Goal: Find specific page/section: Find specific page/section

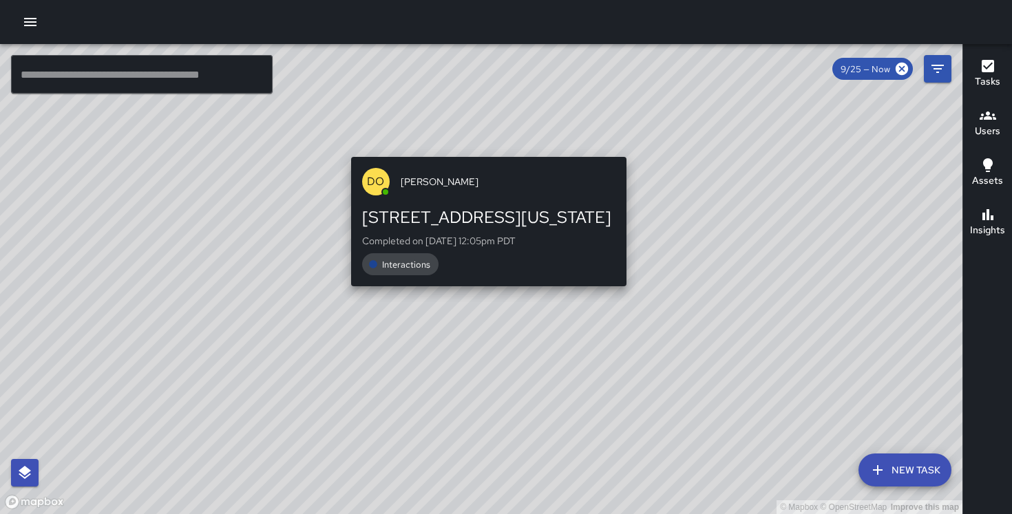
click at [483, 149] on div "© Mapbox © OpenStreetMap Improve this map DO [PERSON_NAME] [STREET_ADDRESS][US_…" at bounding box center [481, 279] width 962 height 470
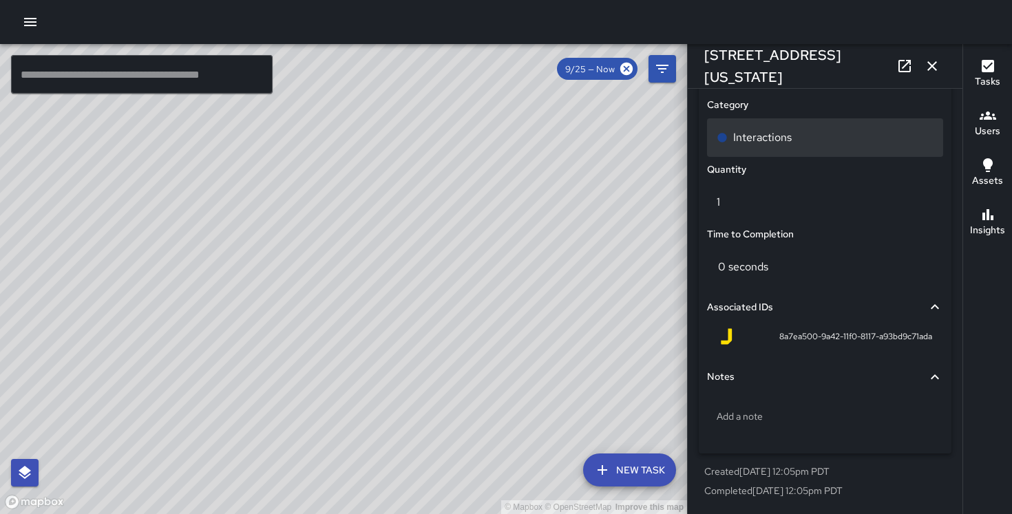
scroll to position [972, 0]
click at [874, 142] on div "Interactions" at bounding box center [825, 139] width 217 height 17
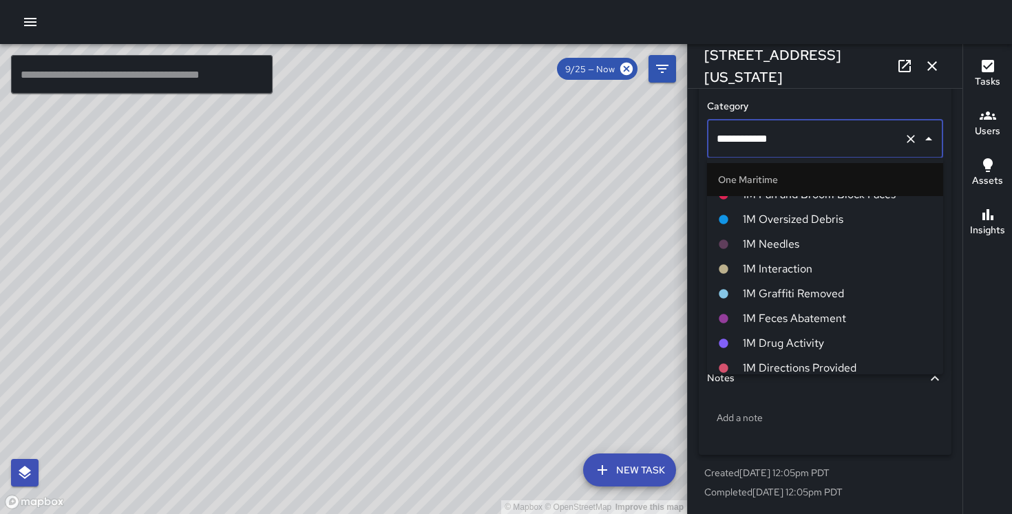
scroll to position [653, 0]
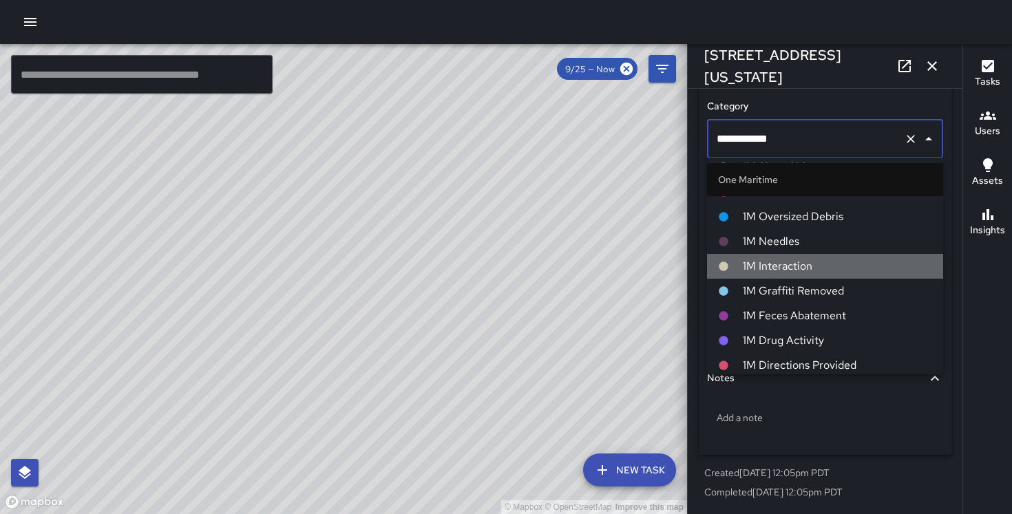
click at [802, 271] on span "1M Interaction" at bounding box center [837, 266] width 189 height 17
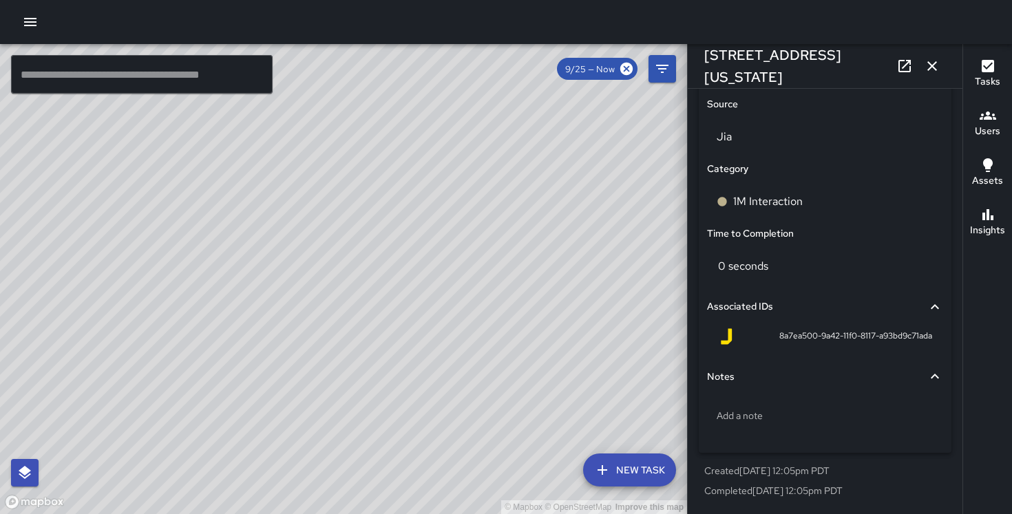
scroll to position [909, 0]
click at [384, 372] on div "© Mapbox © OpenStreetMap Improve this map DT [PERSON_NAME] [STREET_ADDRESS][PER…" at bounding box center [343, 279] width 687 height 470
type input "**********"
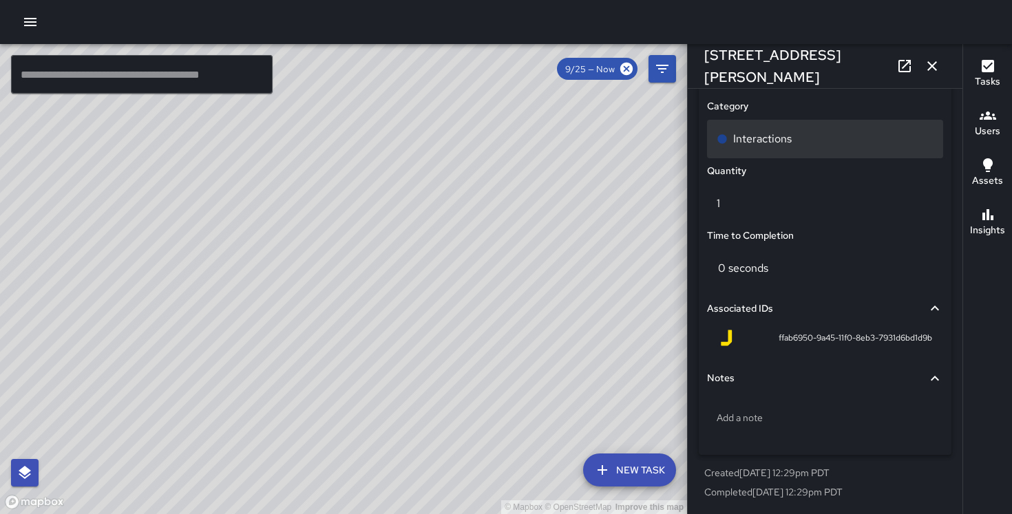
click at [772, 149] on div "Interactions" at bounding box center [825, 139] width 236 height 39
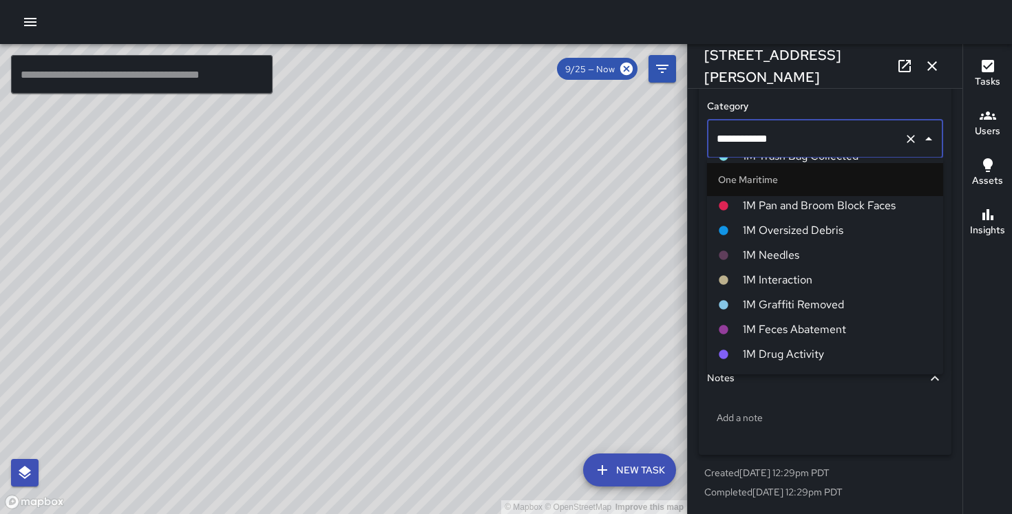
scroll to position [638, 0]
click at [779, 283] on span "1M Interaction" at bounding box center [837, 281] width 189 height 17
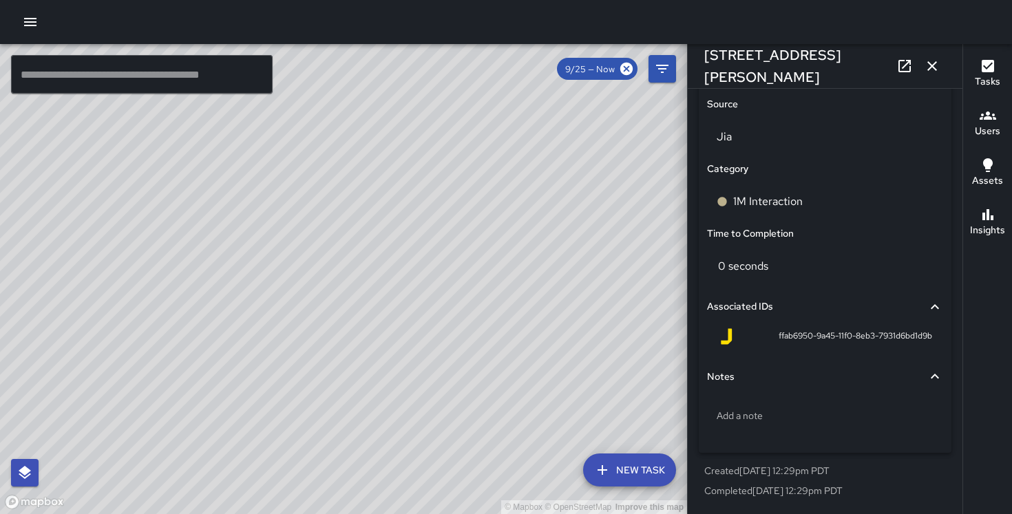
scroll to position [909, 0]
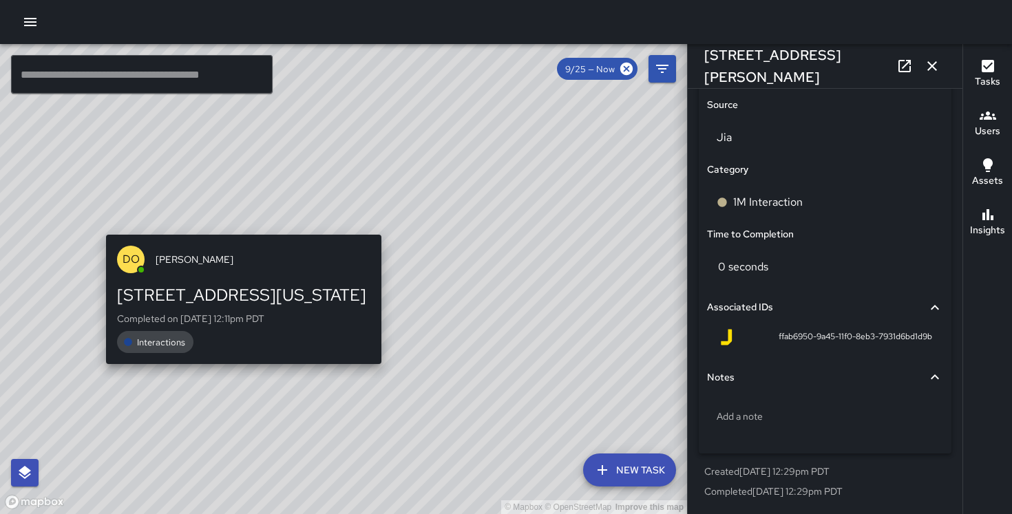
click at [235, 218] on div "© Mapbox © OpenStreetMap Improve this map DO [PERSON_NAME] [STREET_ADDRESS][US_…" at bounding box center [343, 279] width 687 height 470
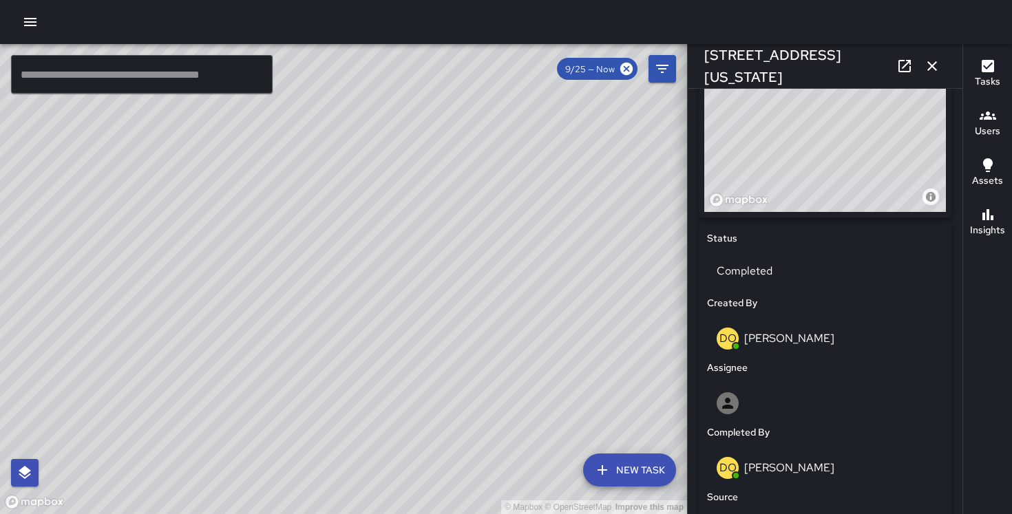
scroll to position [973, 0]
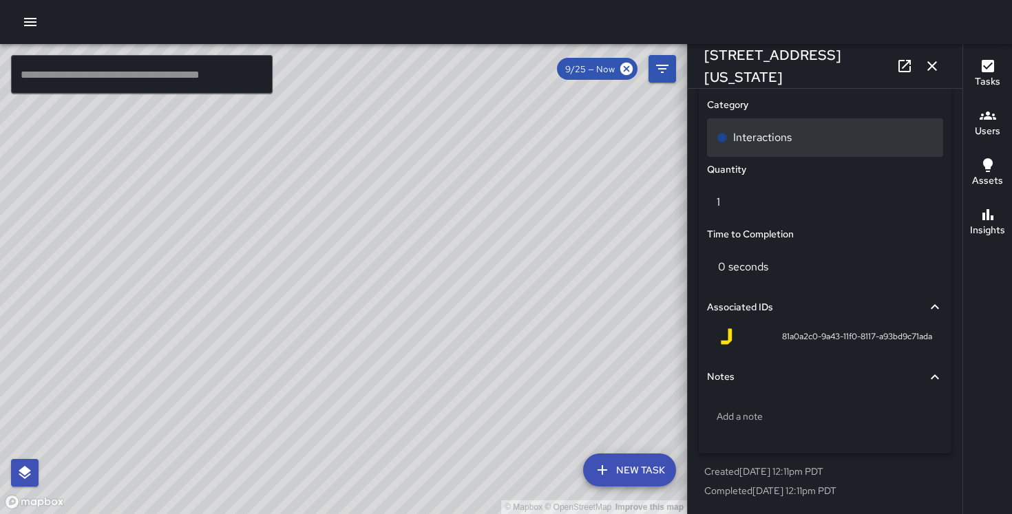
click at [781, 148] on div "Interactions" at bounding box center [825, 137] width 236 height 39
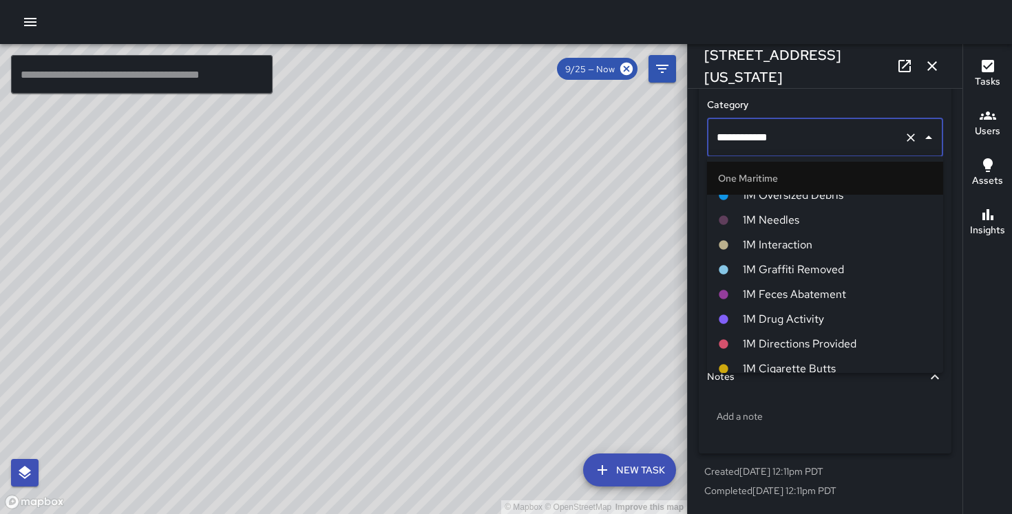
scroll to position [671, 0]
click at [798, 253] on span "1M Interaction" at bounding box center [837, 246] width 189 height 17
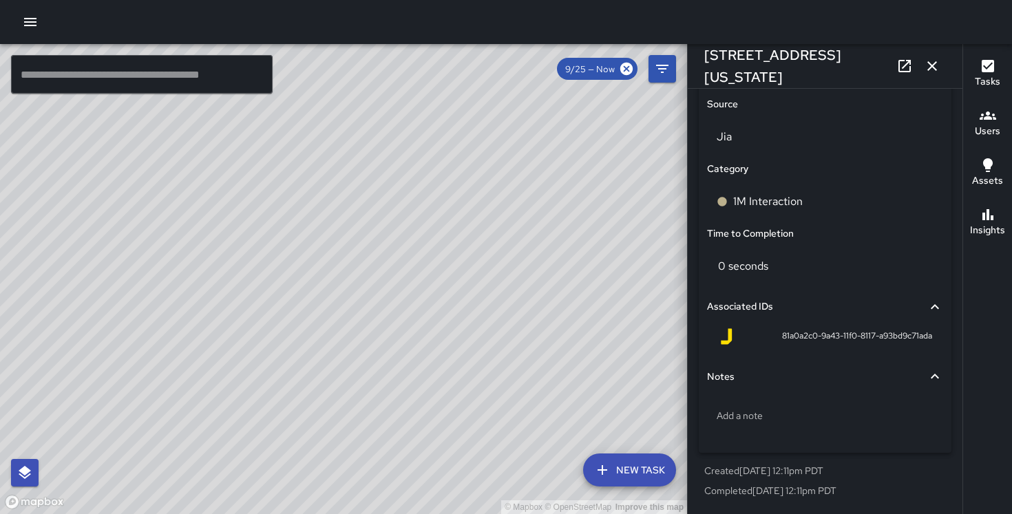
scroll to position [909, 0]
click at [337, 265] on div "© Mapbox © OpenStreetMap Improve this map DO [PERSON_NAME] [STREET_ADDRESS][US_…" at bounding box center [343, 279] width 687 height 470
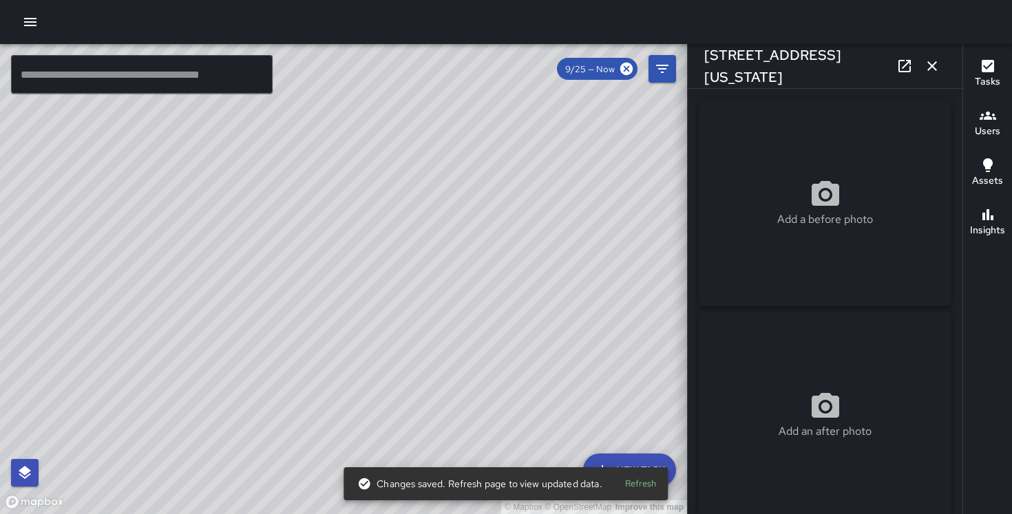
scroll to position [973, 0]
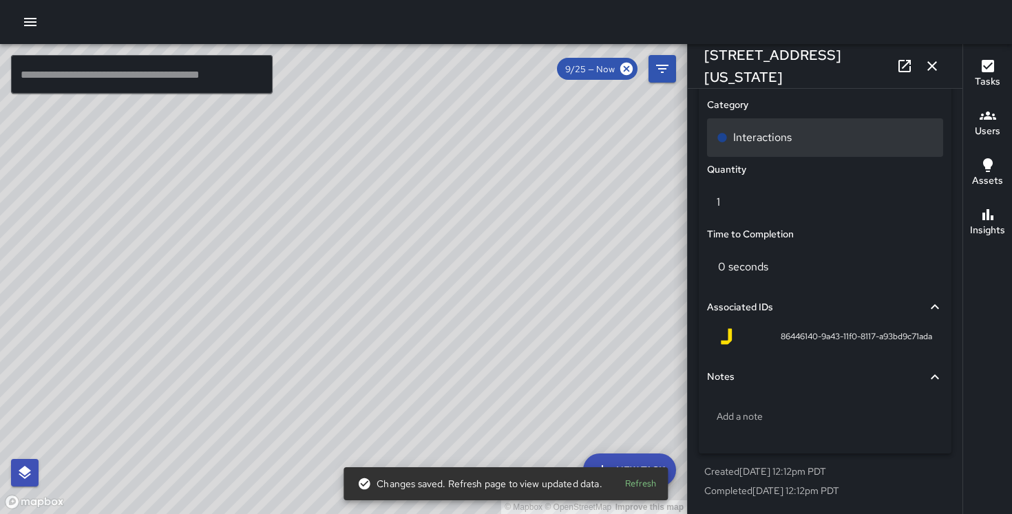
click at [772, 147] on div "Interactions" at bounding box center [825, 137] width 236 height 39
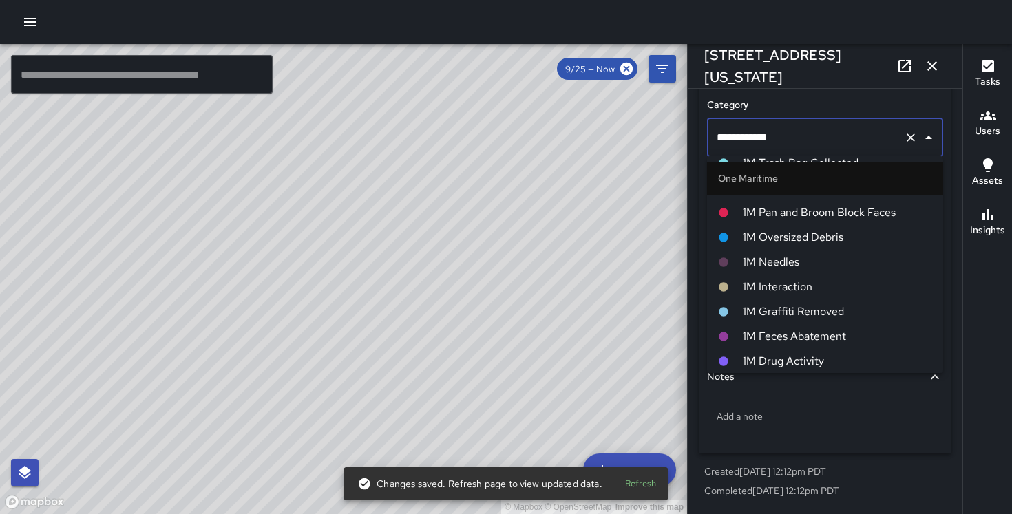
scroll to position [628, 0]
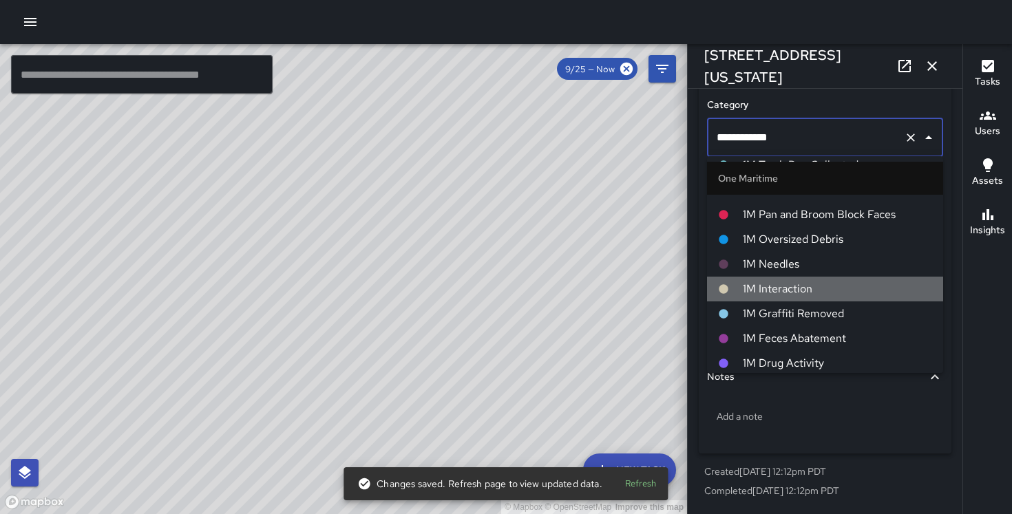
click at [773, 282] on span "1M Interaction" at bounding box center [837, 289] width 189 height 17
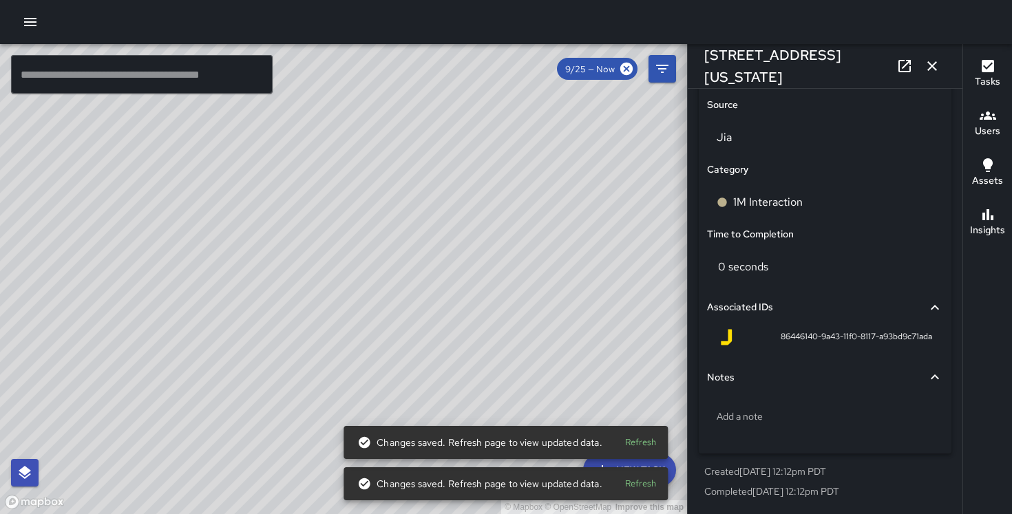
drag, startPoint x: 309, startPoint y: 404, endPoint x: 260, endPoint y: 291, distance: 123.0
click at [260, 291] on div "© Mapbox © OpenStreetMap Improve this map" at bounding box center [343, 279] width 687 height 470
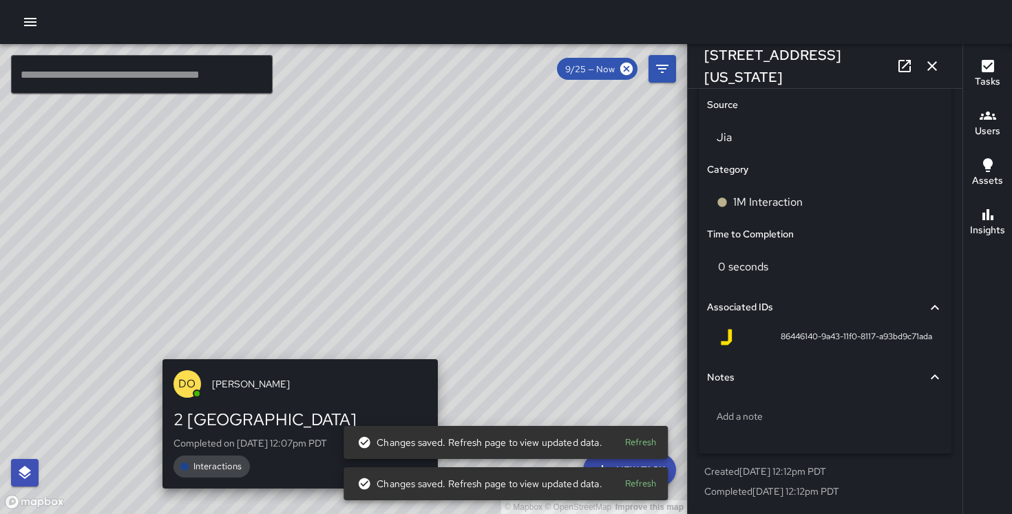
click at [291, 346] on div "© Mapbox © OpenStreetMap Improve this map DO [PERSON_NAME] 2 Embarcadero Center…" at bounding box center [343, 279] width 687 height 470
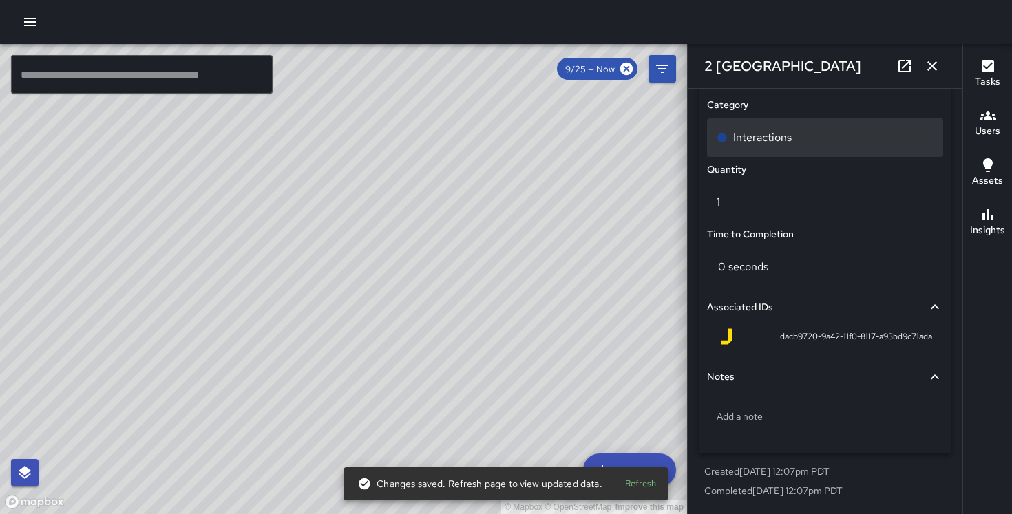
click at [850, 137] on div "Interactions" at bounding box center [825, 137] width 217 height 17
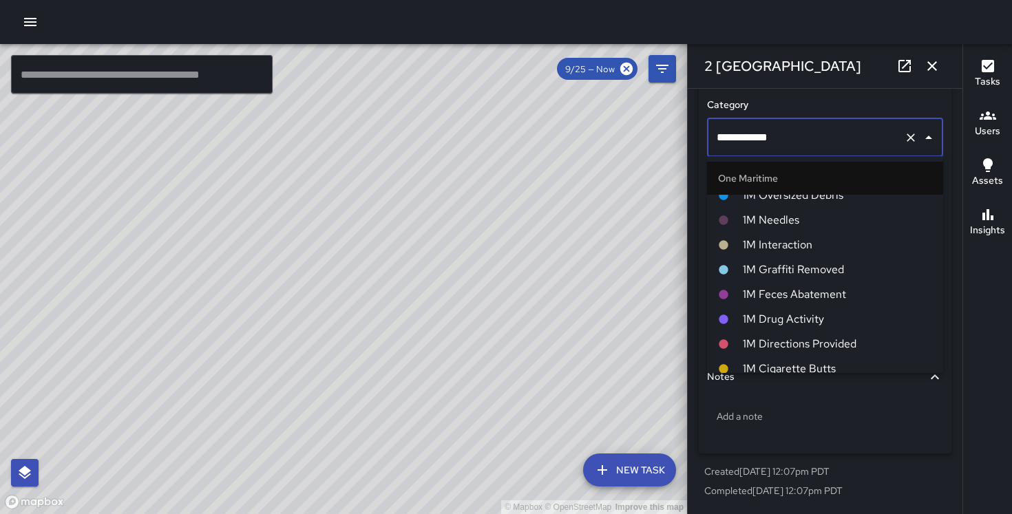
scroll to position [681, 0]
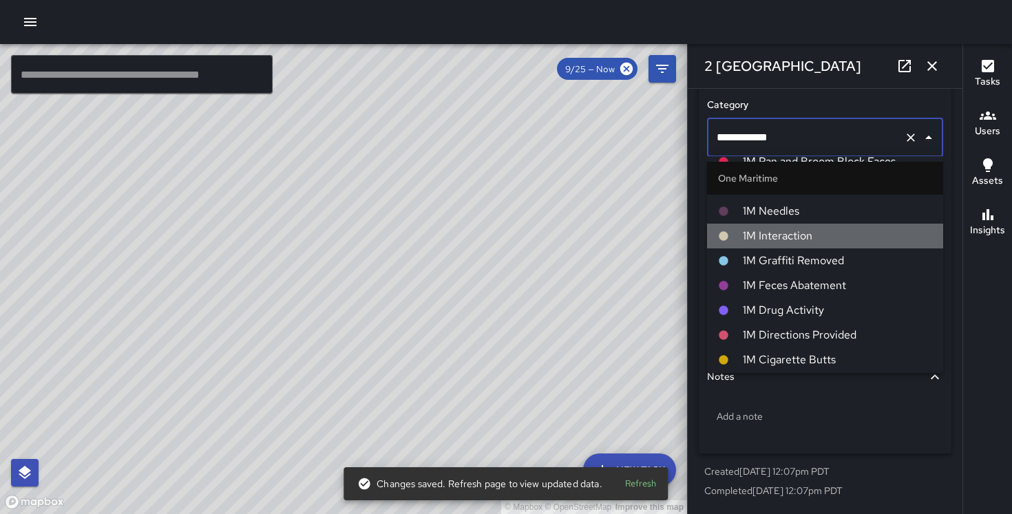
click at [827, 237] on span "1M Interaction" at bounding box center [837, 236] width 189 height 17
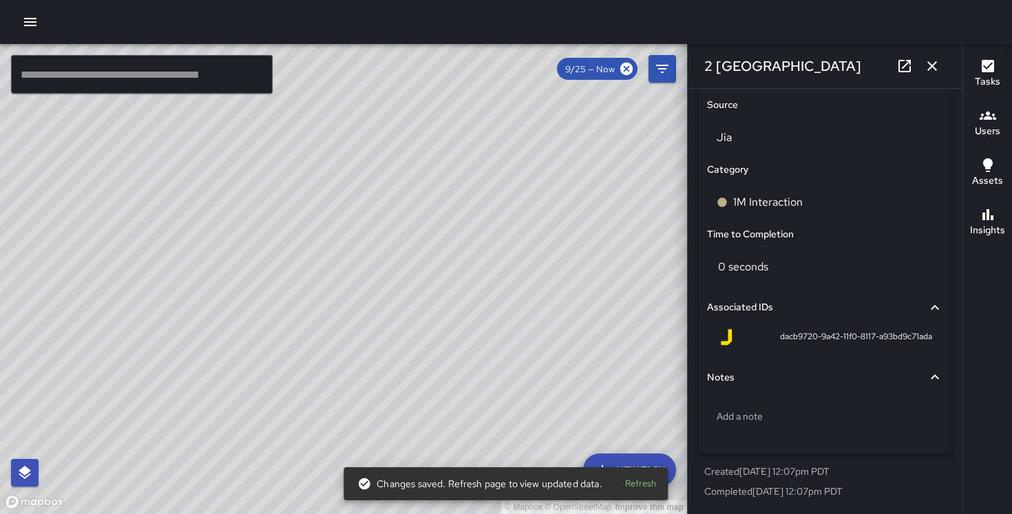
click at [70, 233] on div "© Mapbox © OpenStreetMap Improve this map DO [PERSON_NAME] [STREET_ADDRESS] Com…" at bounding box center [343, 279] width 687 height 470
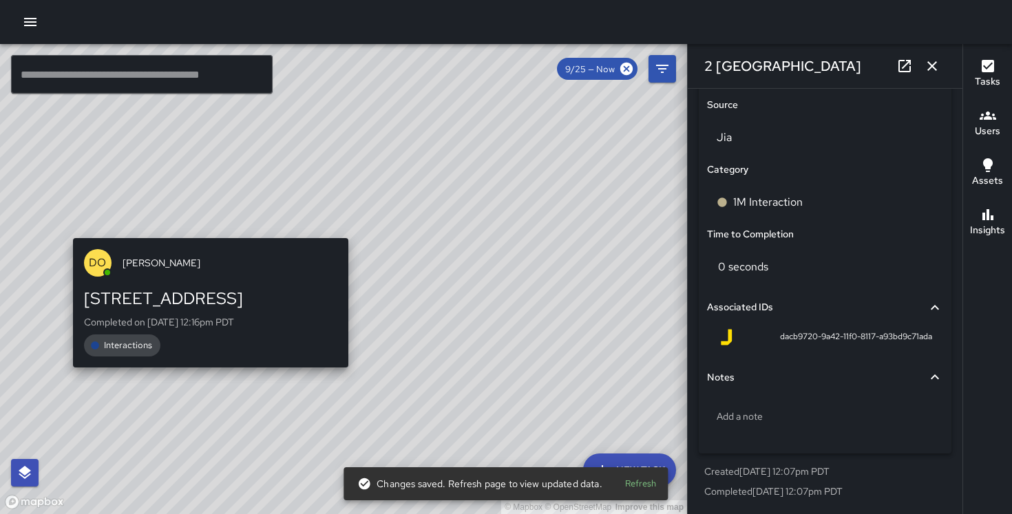
scroll to position [973, 0]
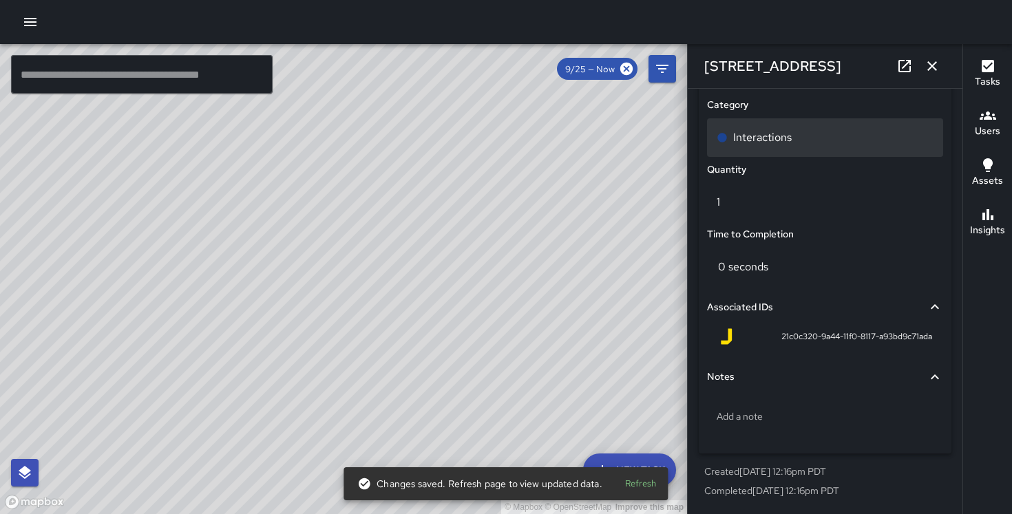
click at [784, 146] on div "Interactions" at bounding box center [825, 137] width 236 height 39
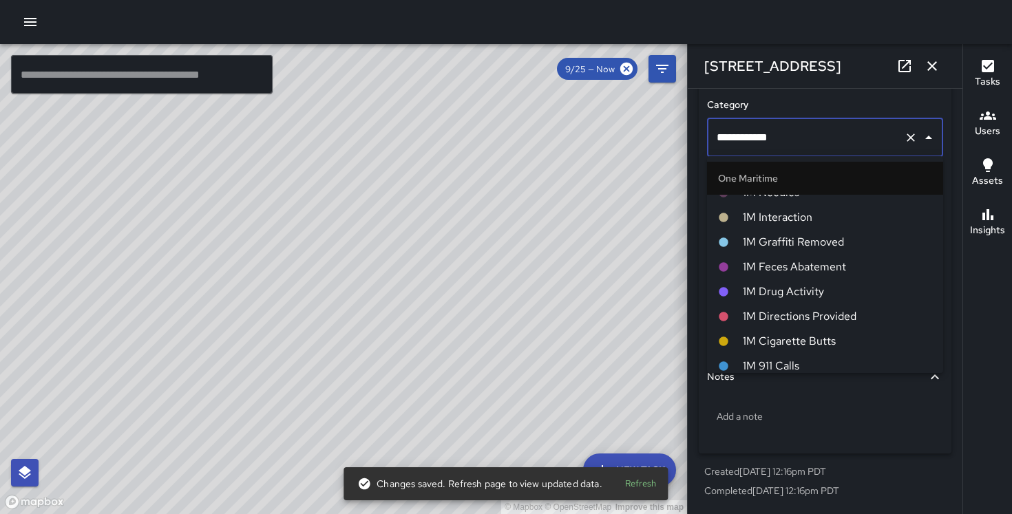
scroll to position [697, 0]
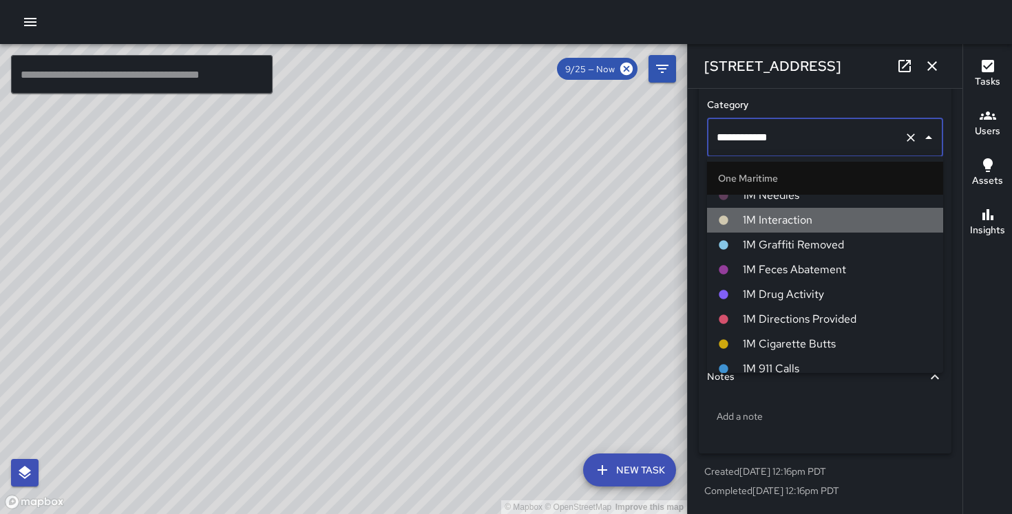
click at [801, 220] on span "1M Interaction" at bounding box center [837, 220] width 189 height 17
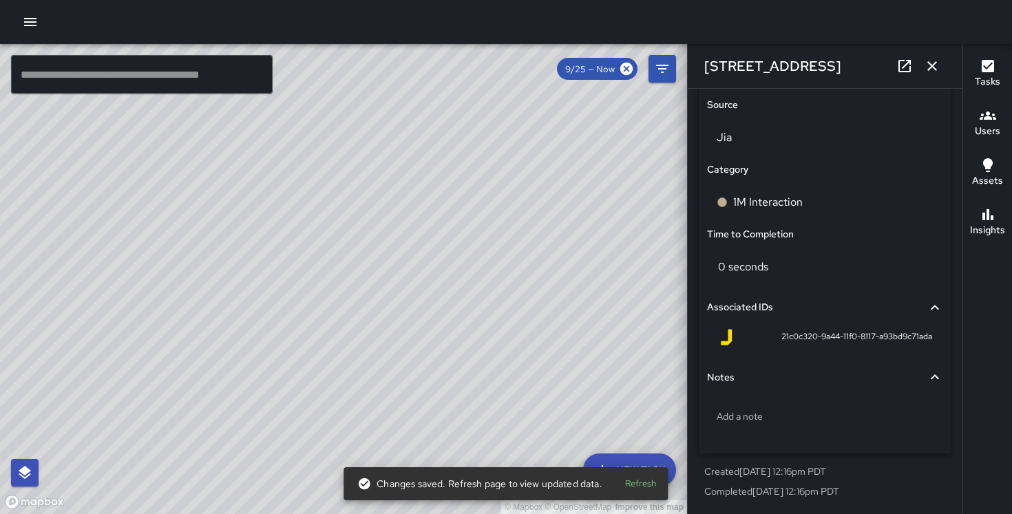
click at [626, 326] on div "© Mapbox © OpenStreetMap Improve this map DO [PERSON_NAME] 2 Embarcadero Center…" at bounding box center [343, 279] width 687 height 470
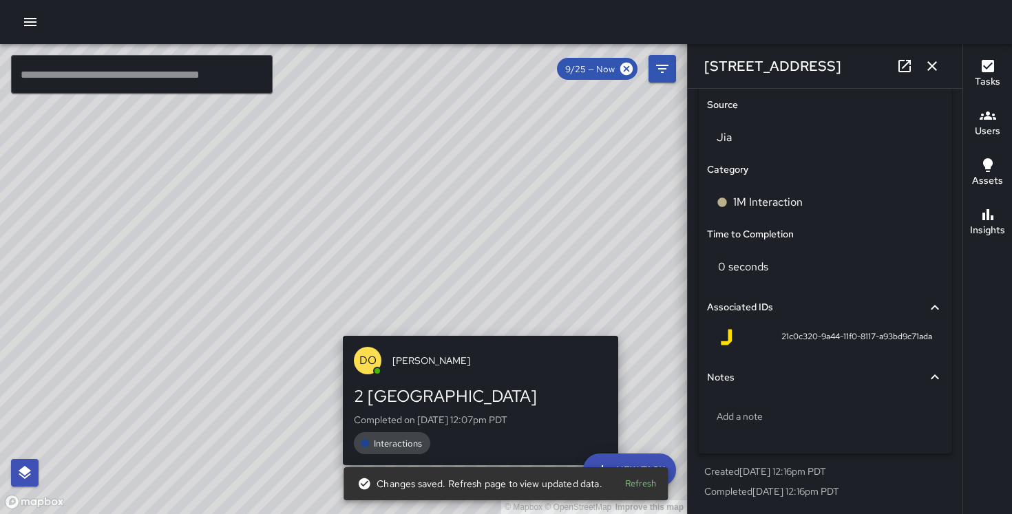
scroll to position [973, 0]
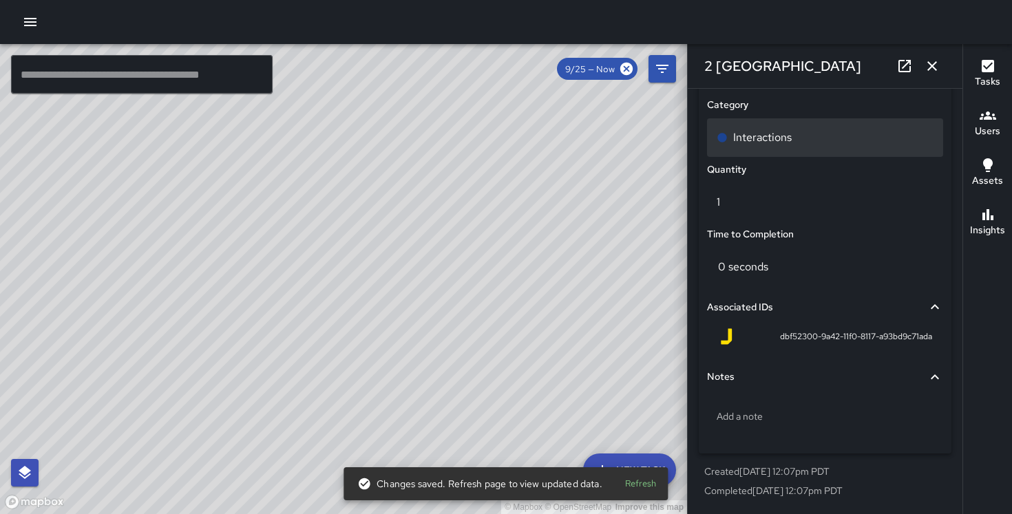
click at [788, 138] on p "Interactions" at bounding box center [762, 137] width 59 height 17
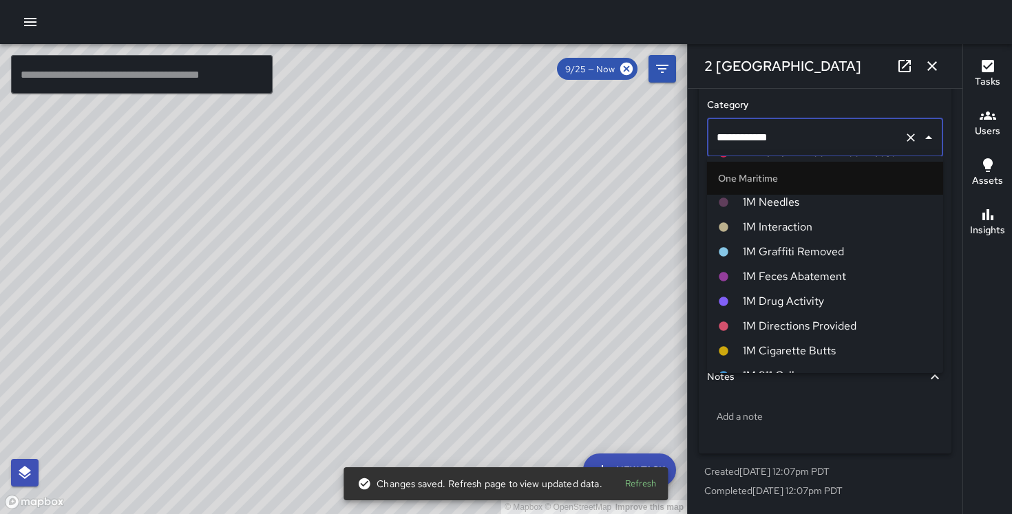
scroll to position [690, 0]
click at [774, 226] on span "1M Interaction" at bounding box center [837, 228] width 189 height 17
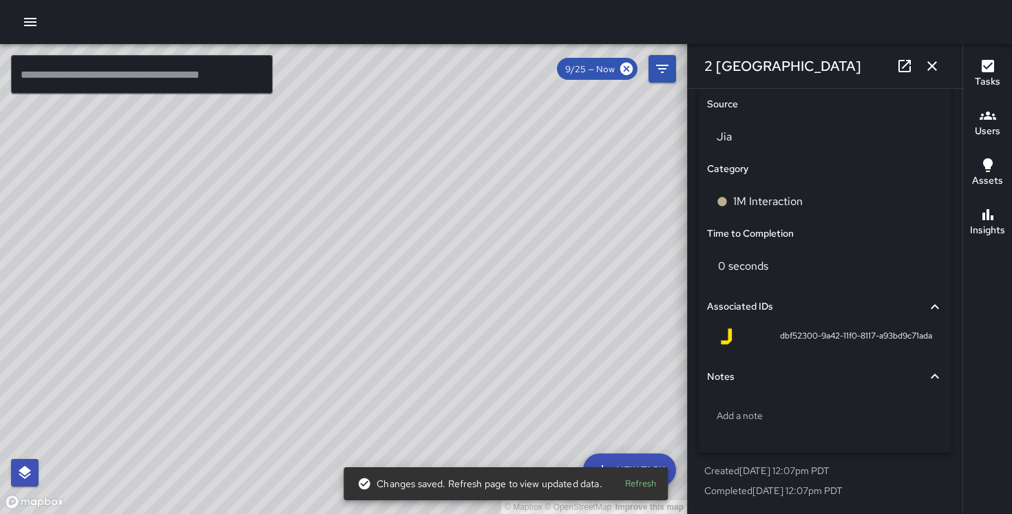
scroll to position [909, 0]
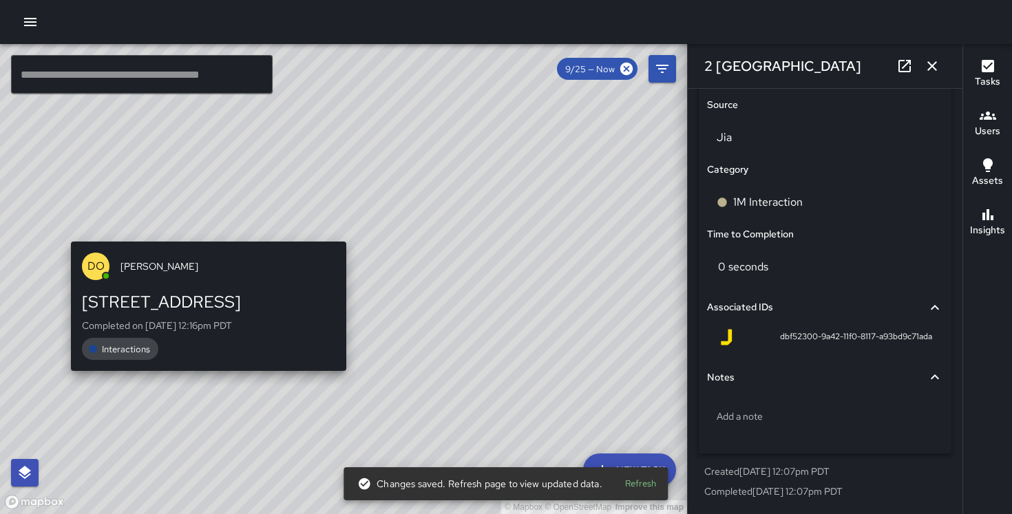
click at [68, 232] on div "© Mapbox © OpenStreetMap Improve this map DO [PERSON_NAME] [STREET_ADDRESS] Com…" at bounding box center [343, 279] width 687 height 470
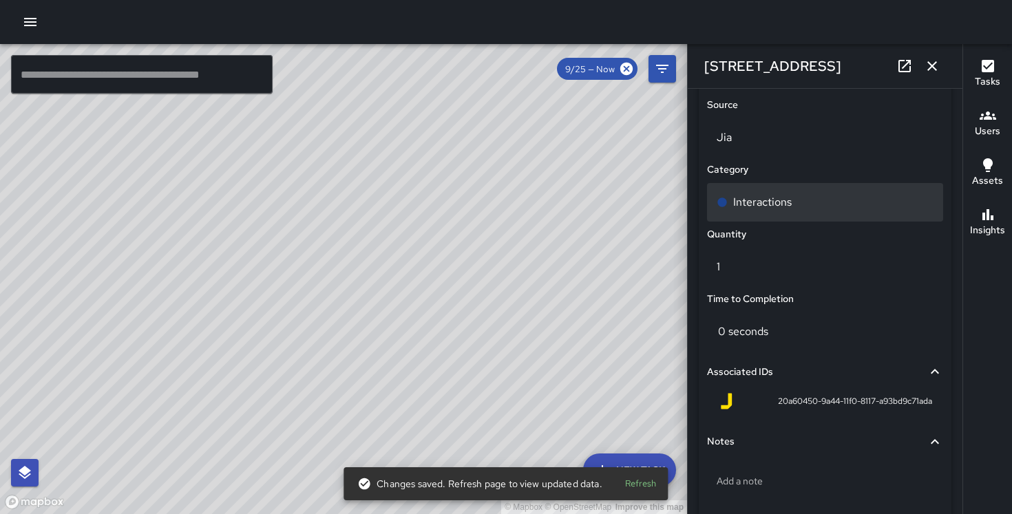
type input "**********"
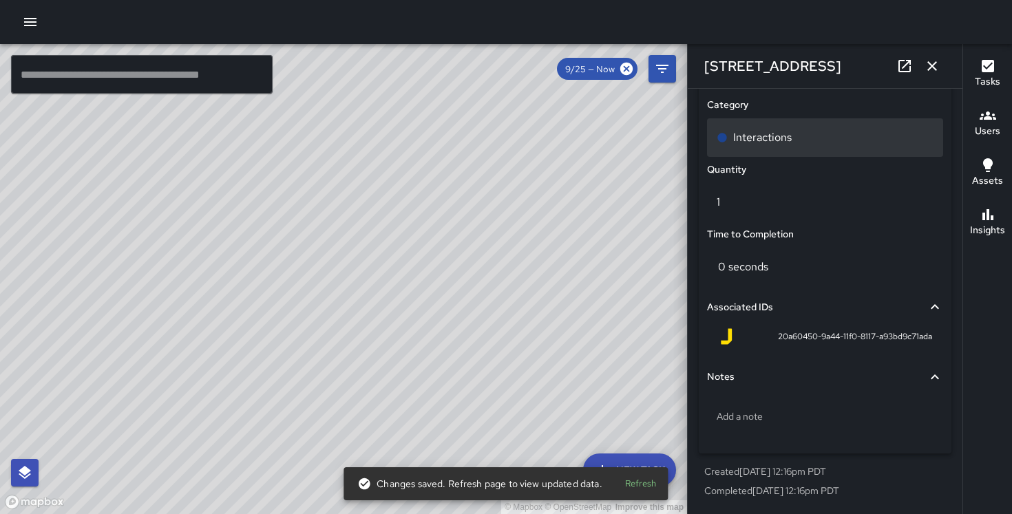
click at [761, 147] on div "Interactions" at bounding box center [825, 137] width 236 height 39
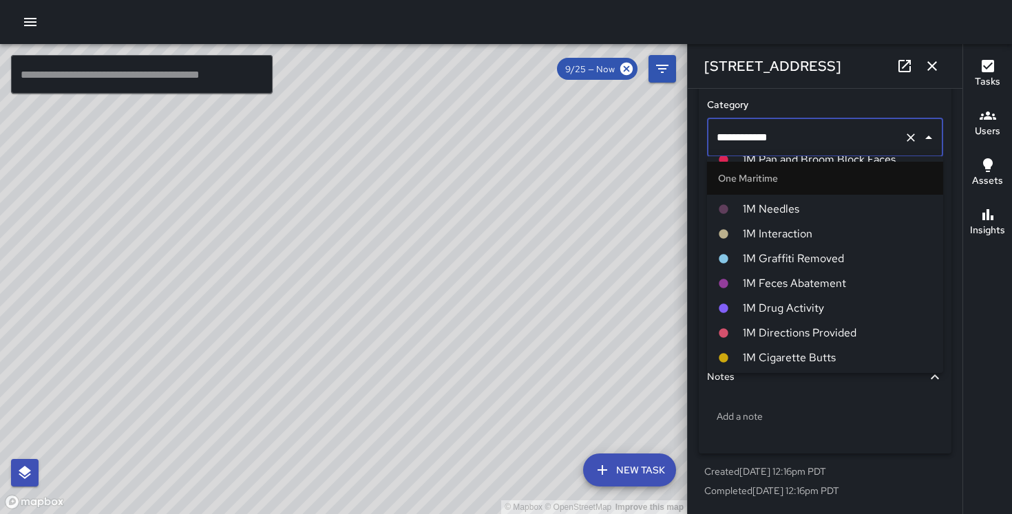
scroll to position [681, 0]
click at [784, 237] on span "1M Interaction" at bounding box center [837, 236] width 189 height 17
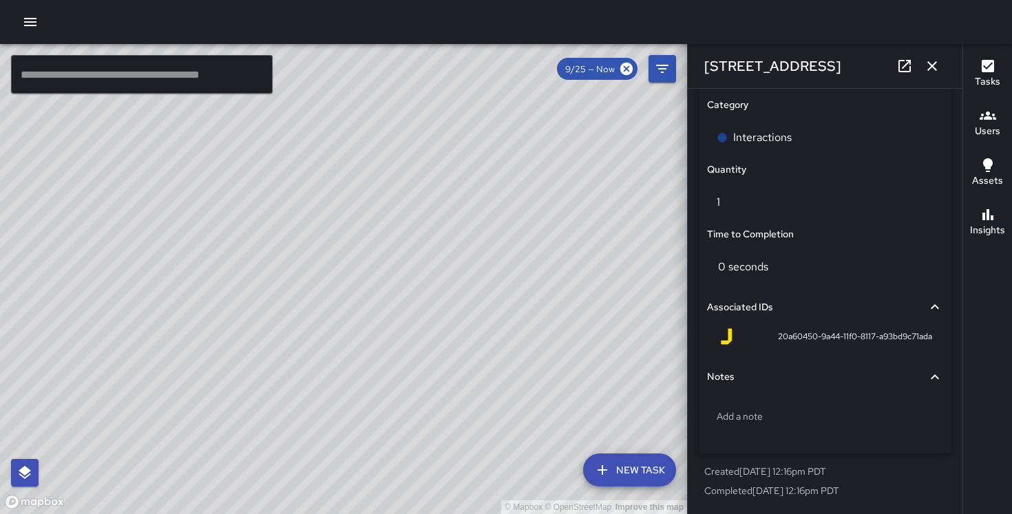
scroll to position [909, 0]
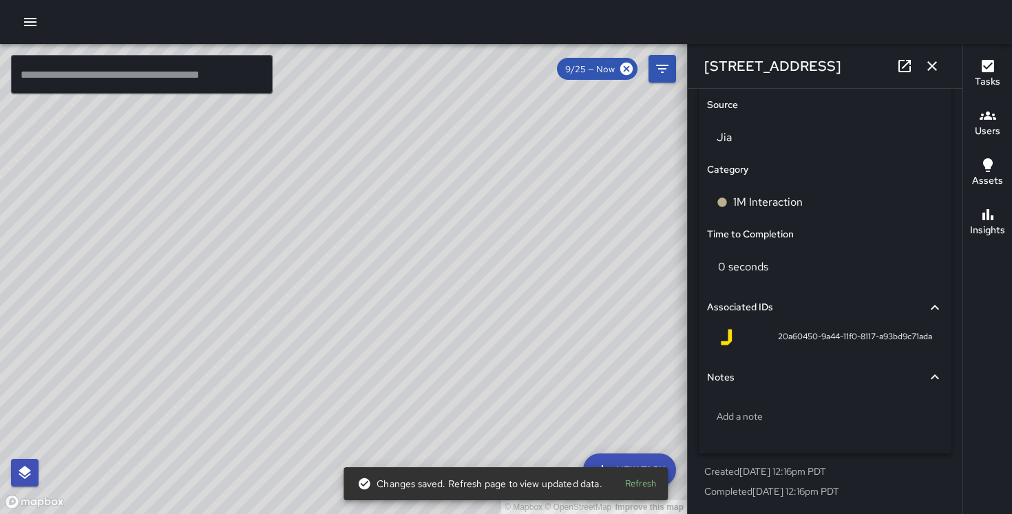
click at [533, 193] on div "© Mapbox © OpenStreetMap Improve this map" at bounding box center [343, 279] width 687 height 470
click at [937, 64] on icon "button" at bounding box center [932, 66] width 17 height 17
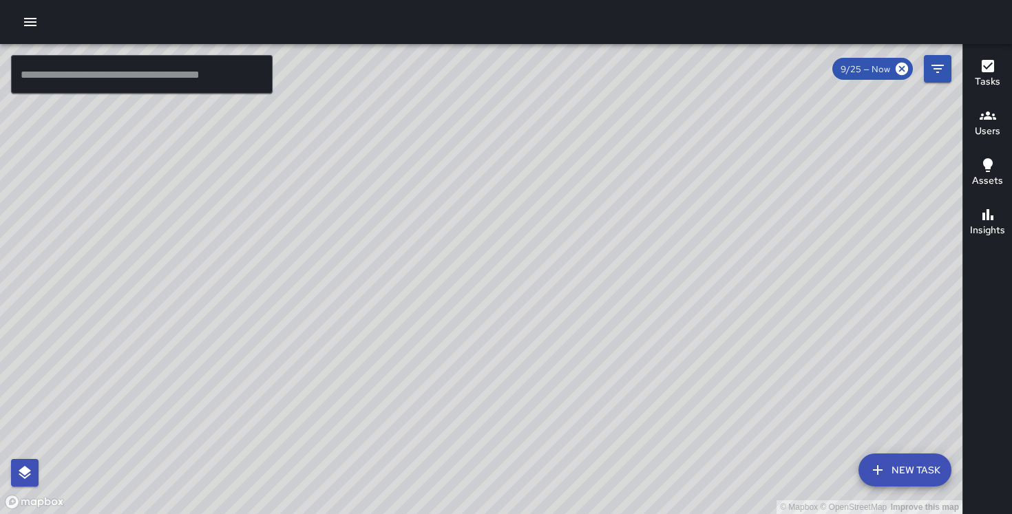
drag, startPoint x: 603, startPoint y: 341, endPoint x: 396, endPoint y: 72, distance: 339.1
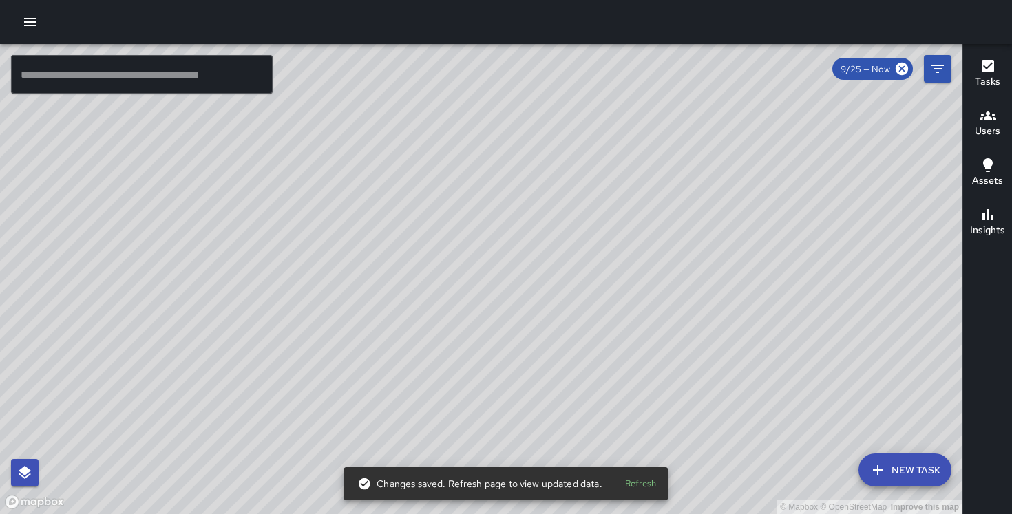
drag, startPoint x: 656, startPoint y: 255, endPoint x: 623, endPoint y: 86, distance: 172.5
click at [623, 86] on div "© Mapbox © OpenStreetMap Improve this map" at bounding box center [481, 279] width 962 height 470
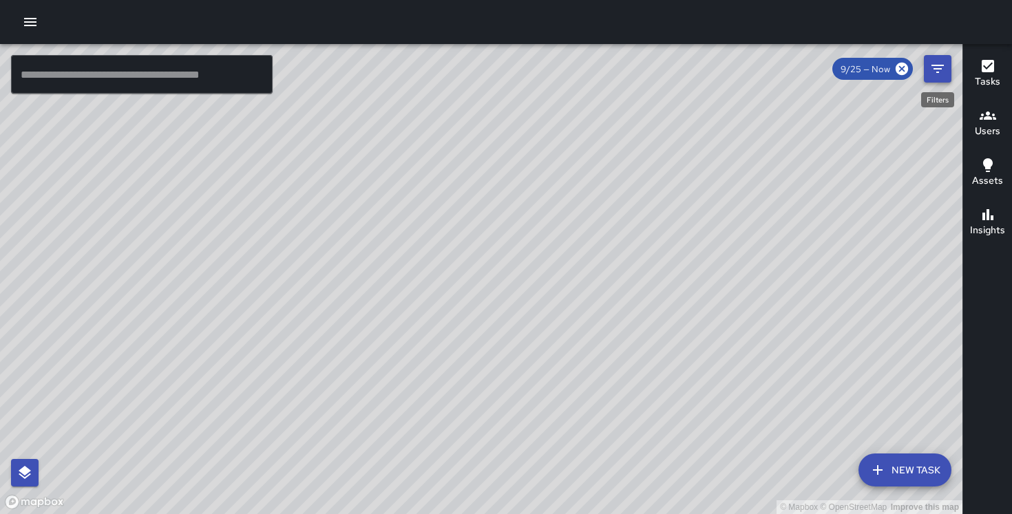
click at [924, 72] on button "Filters" at bounding box center [938, 69] width 28 height 28
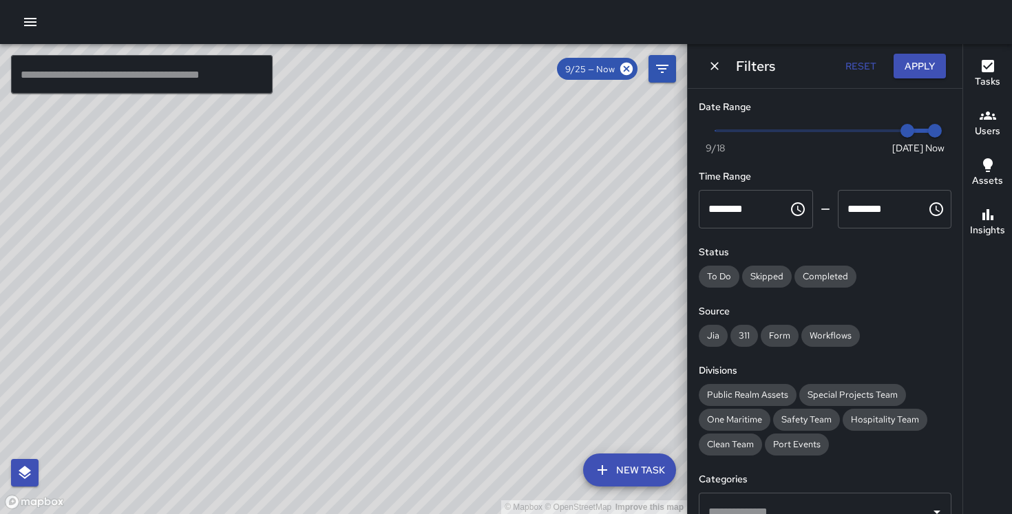
type input "*"
click at [717, 132] on span "Now [DATE] [DATE] 4:31 pm" at bounding box center [825, 130] width 220 height 21
click at [911, 67] on button "Apply" at bounding box center [919, 66] width 52 height 25
